Goal: Information Seeking & Learning: Check status

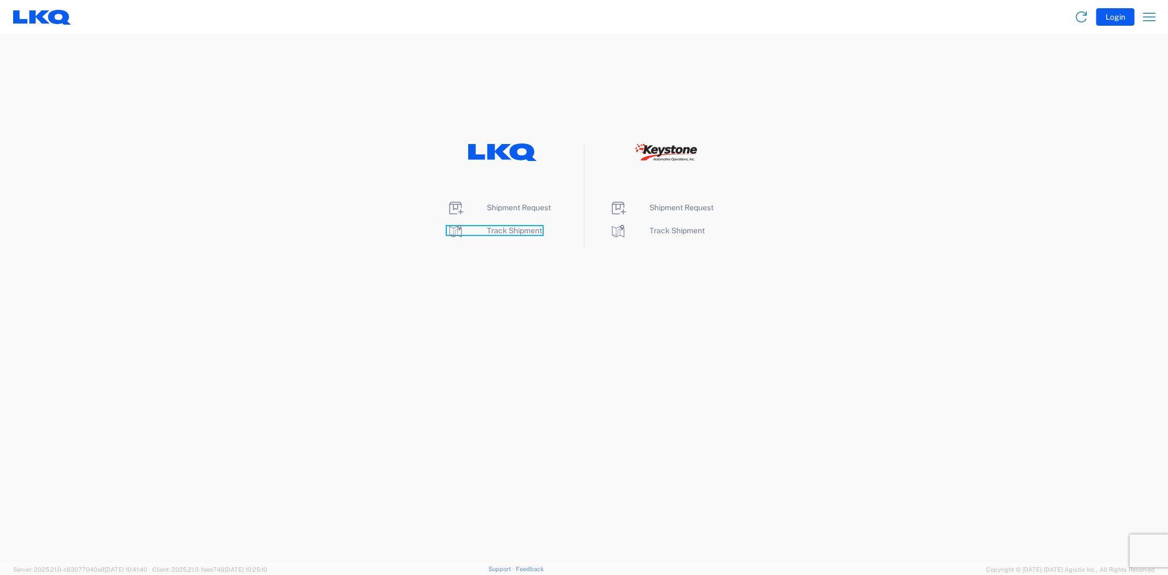
click at [502, 233] on span "Track Shipment" at bounding box center [514, 230] width 55 height 9
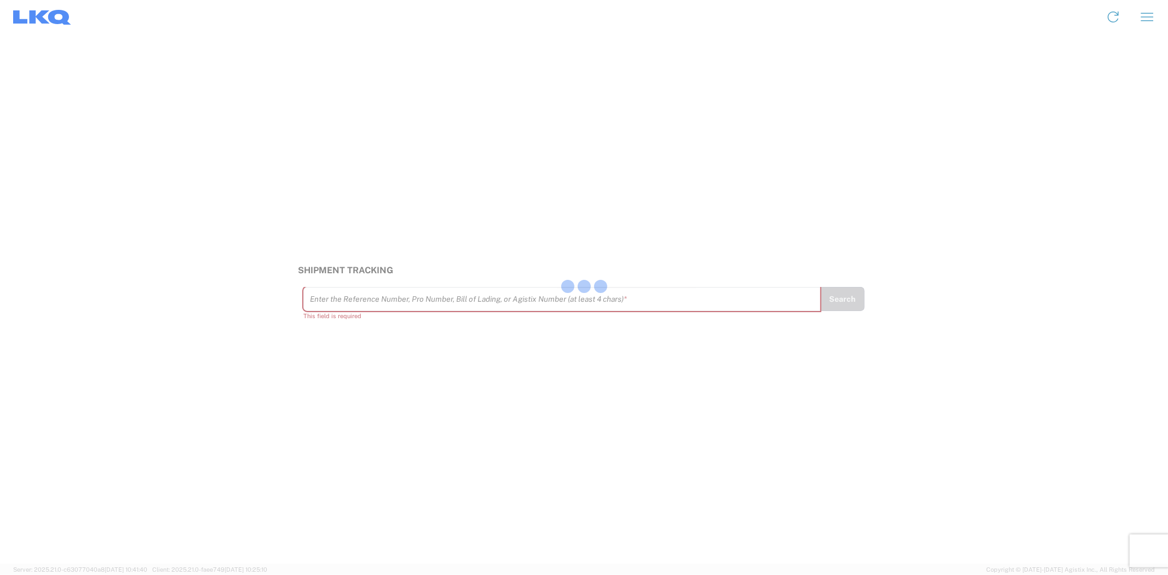
click at [415, 305] on div at bounding box center [584, 287] width 1168 height 575
click at [424, 300] on input "text" at bounding box center [562, 299] width 505 height 19
type input "4"
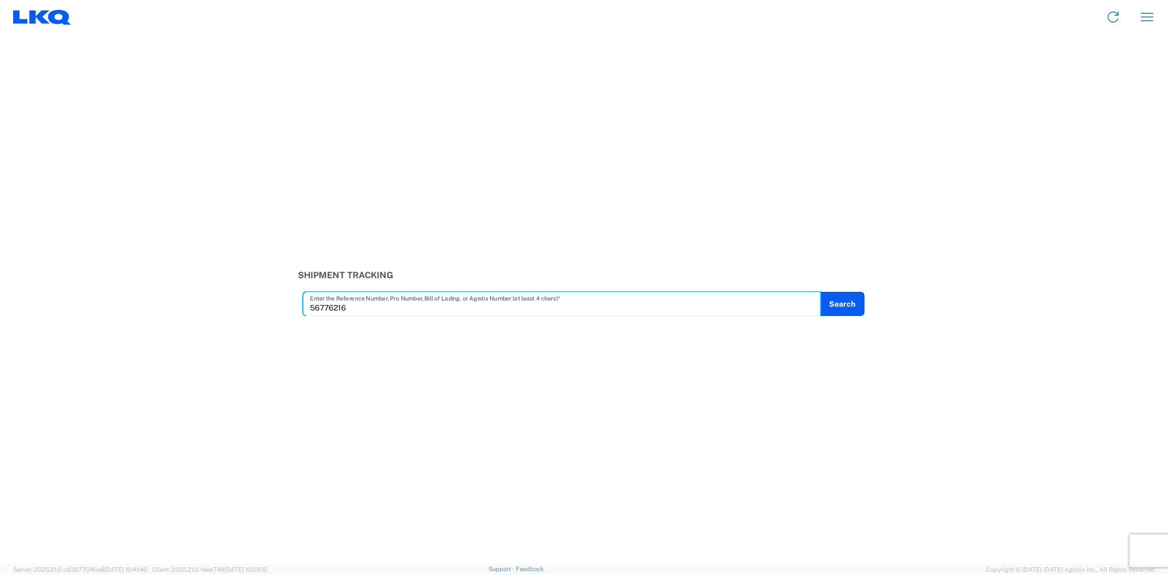
type input "56776216"
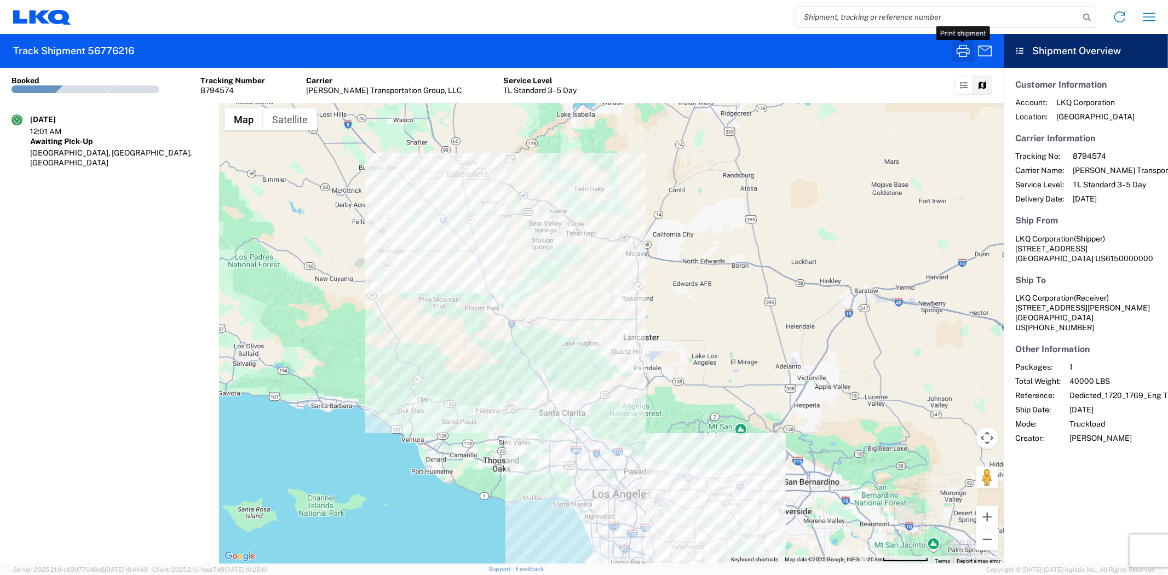
click at [964, 50] on icon "button" at bounding box center [964, 51] width 18 height 18
